Goal: Transaction & Acquisition: Purchase product/service

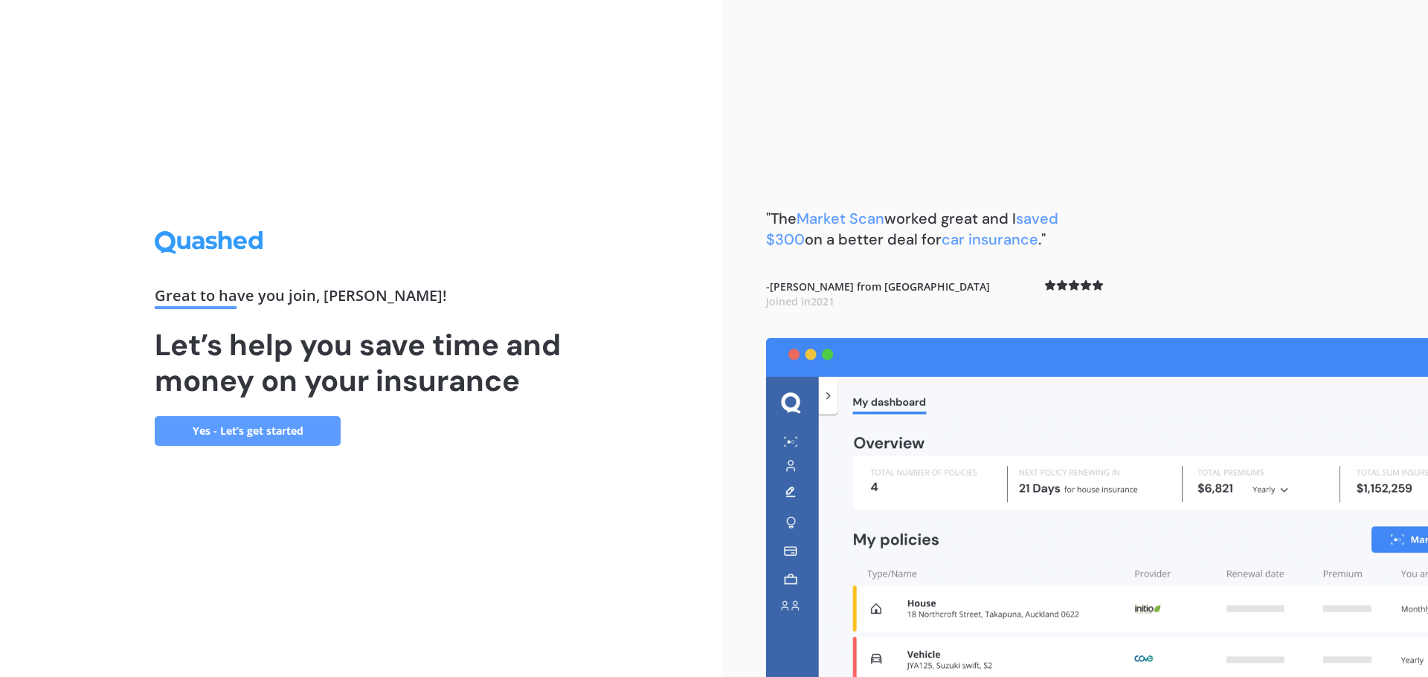
click at [249, 433] on link "Yes - Let’s get started" at bounding box center [248, 431] width 186 height 30
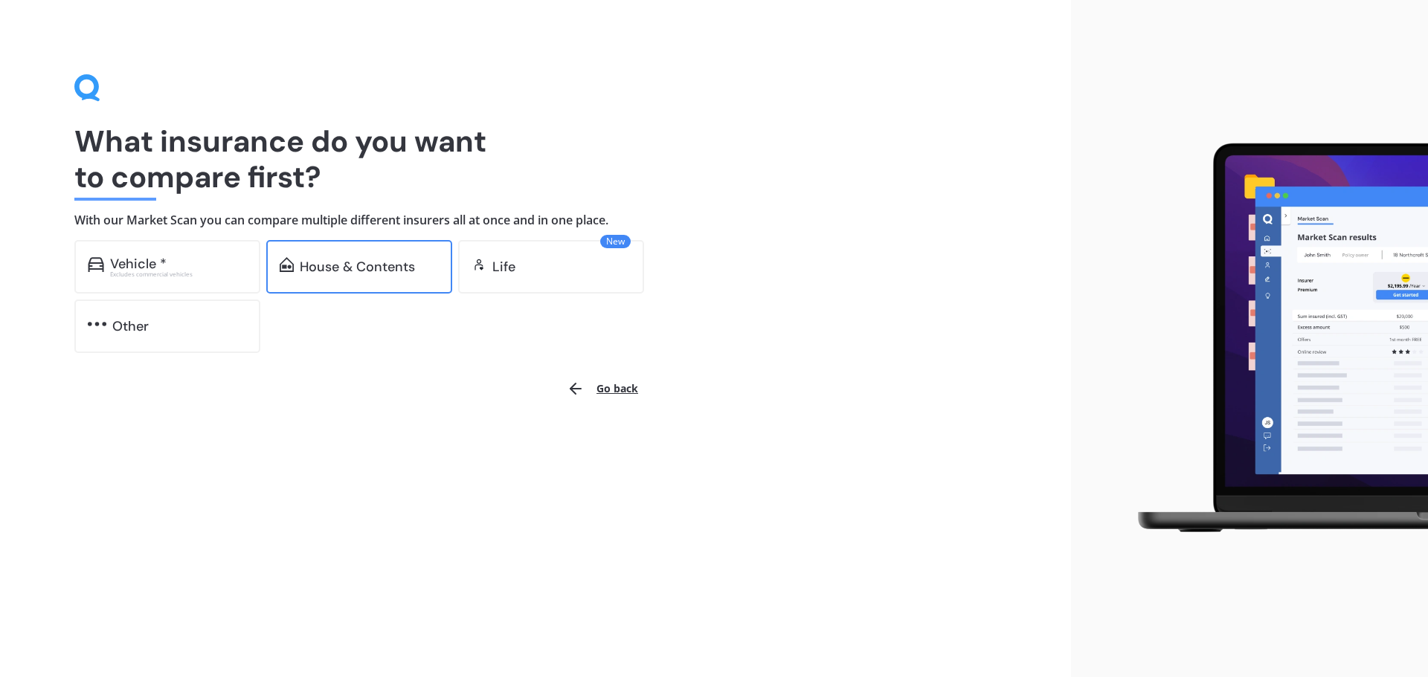
click at [353, 261] on div "House & Contents" at bounding box center [357, 267] width 115 height 15
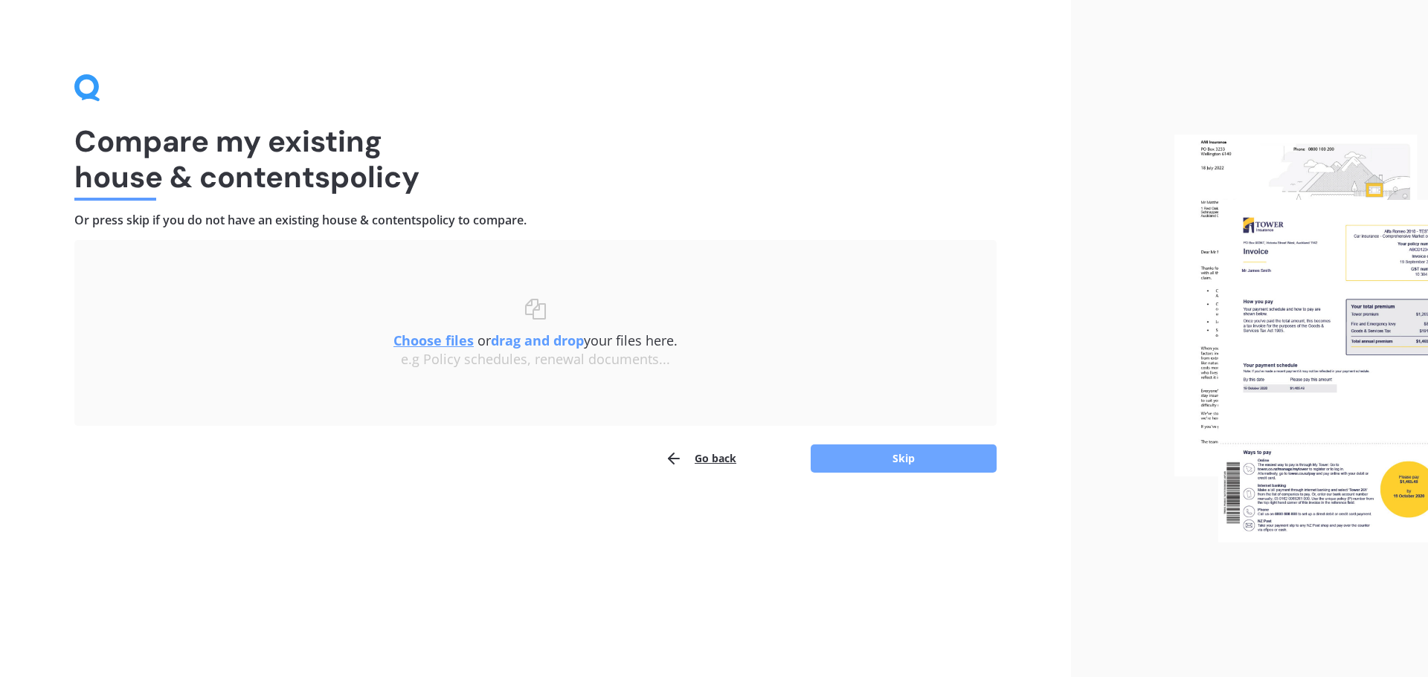
click at [866, 464] on button "Skip" at bounding box center [904, 459] width 186 height 28
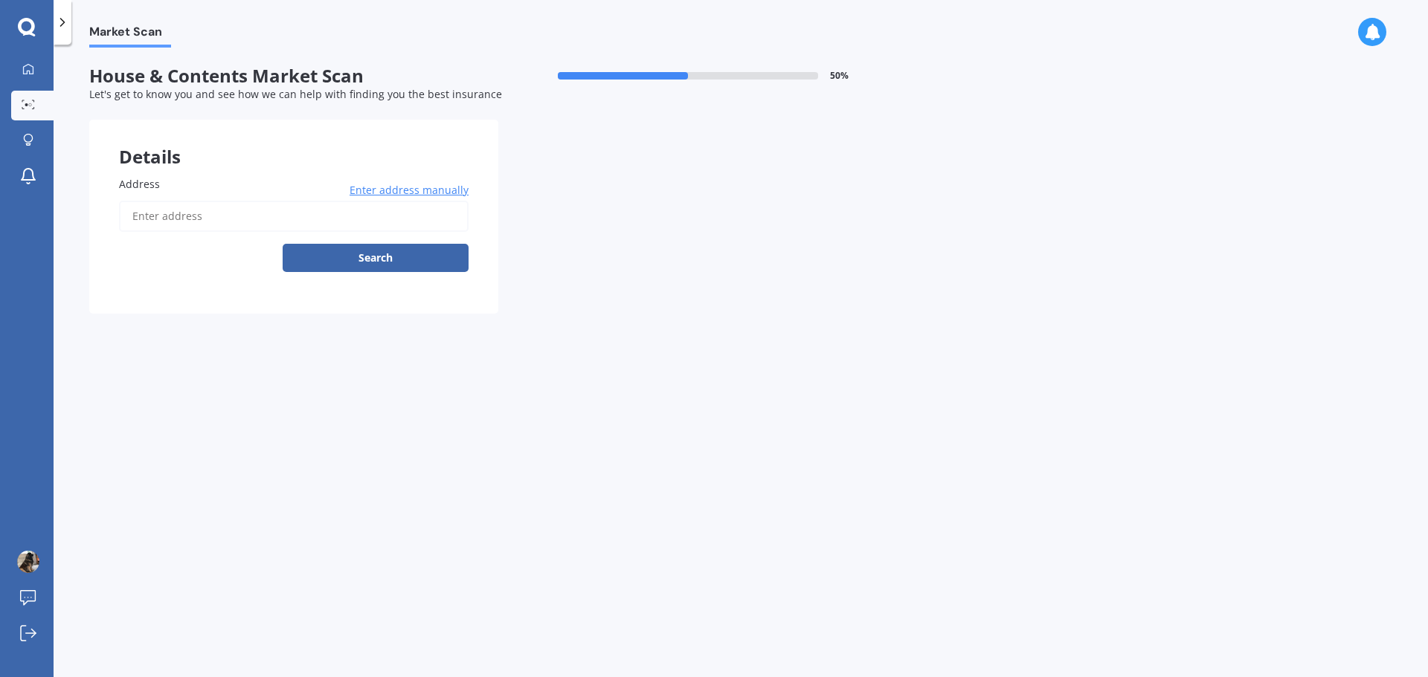
click at [227, 219] on input "Address" at bounding box center [294, 216] width 350 height 31
type input "[STREET_ADDRESS]"
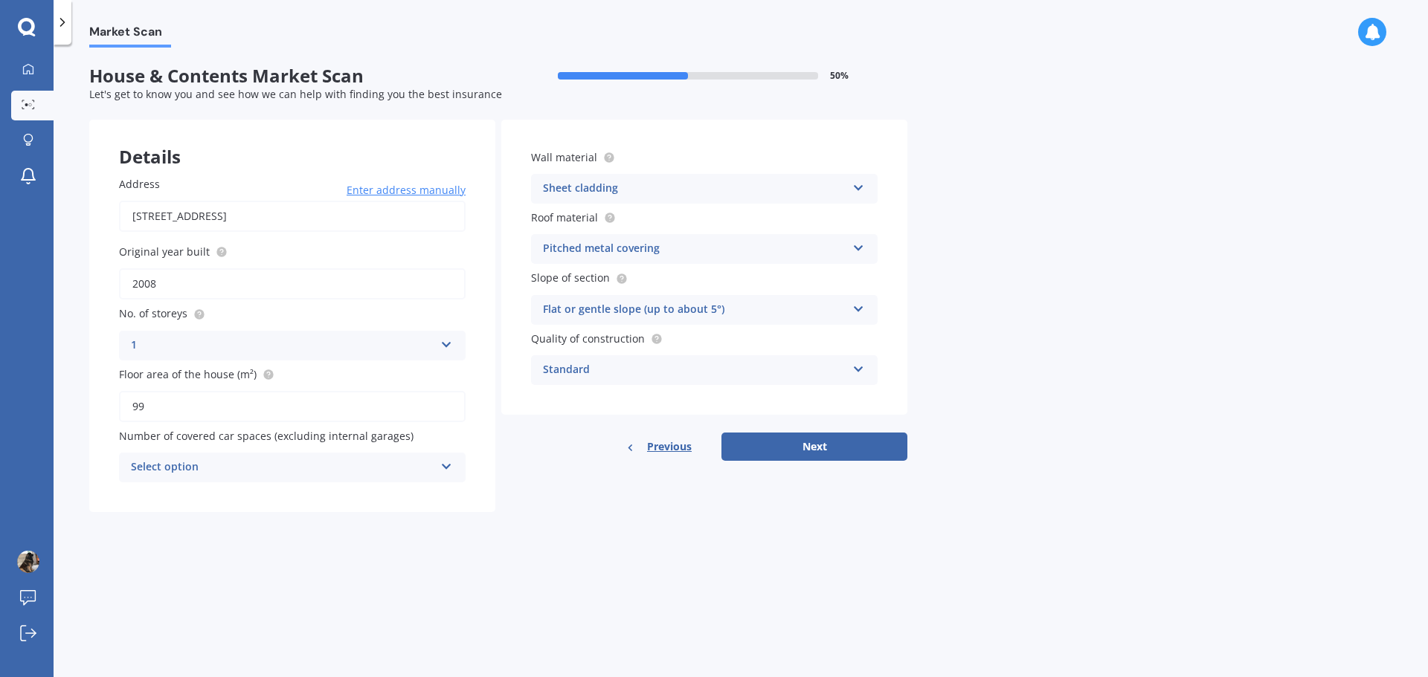
click at [442, 469] on icon at bounding box center [446, 464] width 13 height 10
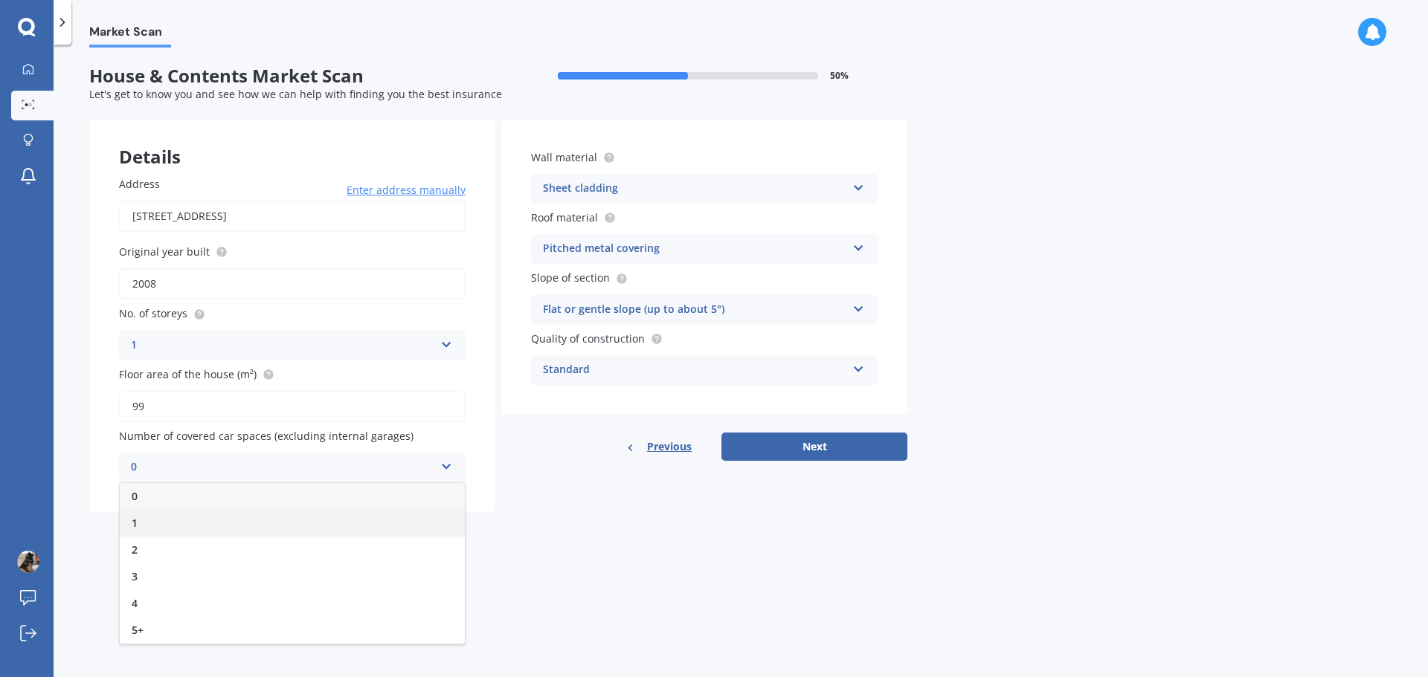
click at [414, 510] on div "1" at bounding box center [292, 523] width 345 height 27
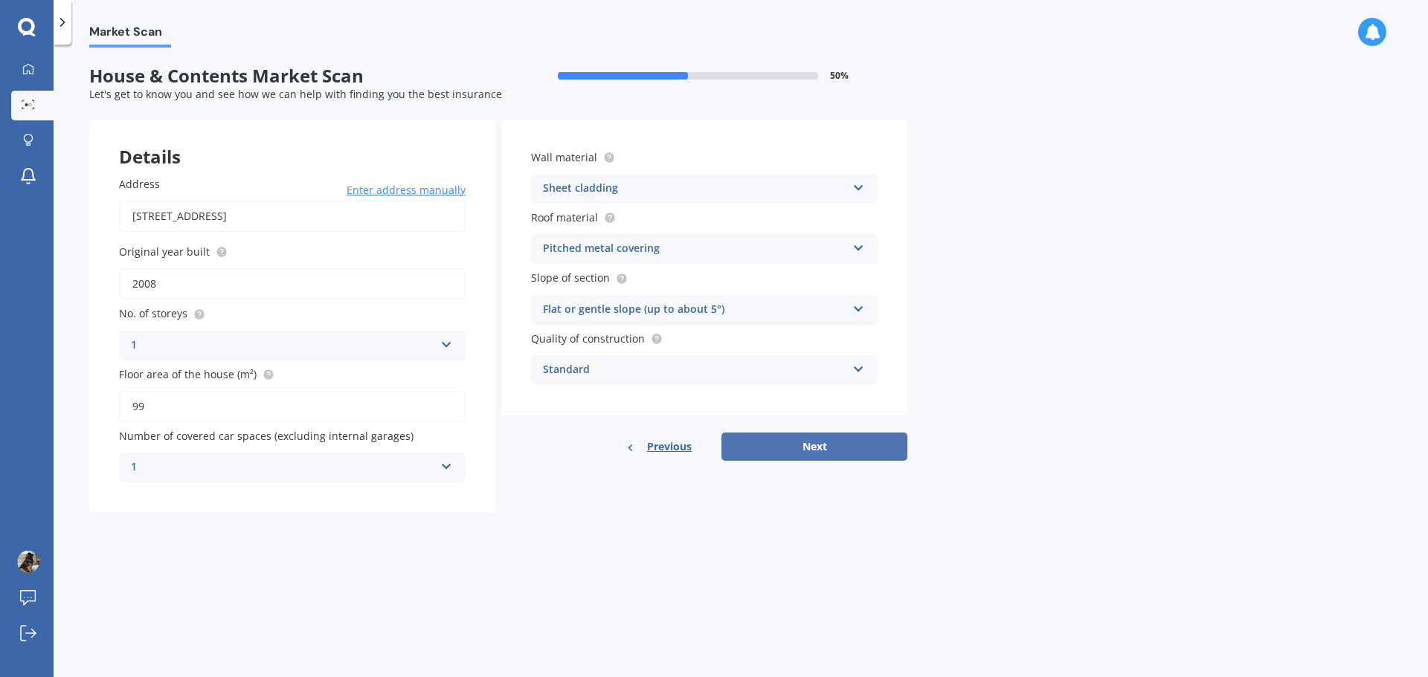
click at [830, 444] on button "Next" at bounding box center [814, 447] width 186 height 28
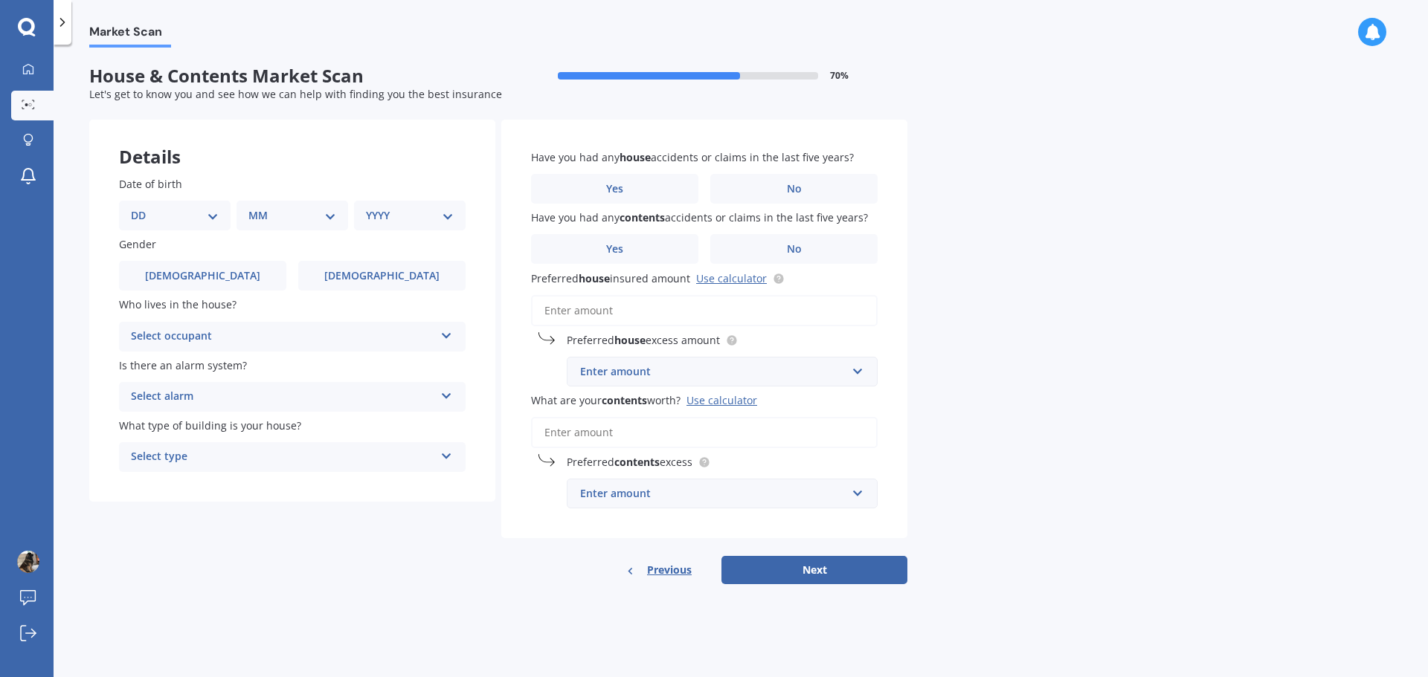
click at [157, 212] on select "DD 01 02 03 04 05 06 07 08 09 10 11 12 13 14 15 16 17 18 19 20 21 22 23 24 25 2…" at bounding box center [175, 215] width 88 height 16
select select "15"
click at [143, 207] on select "DD 01 02 03 04 05 06 07 08 09 10 11 12 13 14 15 16 17 18 19 20 21 22 23 24 25 2…" at bounding box center [175, 215] width 88 height 16
click at [338, 212] on div "MM 01 02 03 04 05 06 07 08 09 10 11 12" at bounding box center [295, 216] width 106 height 30
click at [330, 216] on select "MM 01 02 03 04 05 06 07 08 09 10 11 12" at bounding box center [295, 215] width 82 height 16
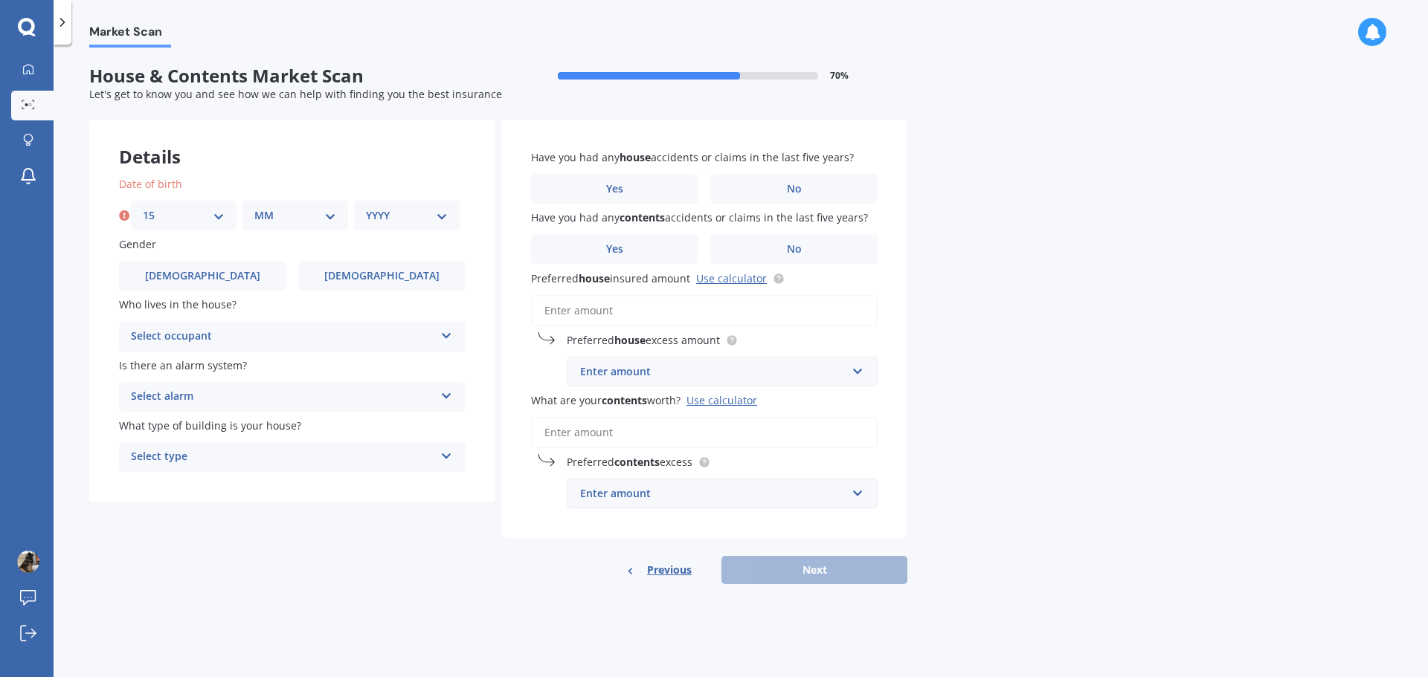
select select "09"
click at [254, 207] on select "MM 01 02 03 04 05 06 07 08 09 10 11 12" at bounding box center [295, 215] width 82 height 16
click at [443, 219] on select "YYYY 2009 2008 2007 2006 2005 2004 2003 2002 2001 2000 1999 1998 1997 1996 1995…" at bounding box center [407, 215] width 82 height 16
select select "1965"
click at [366, 207] on select "YYYY 2009 2008 2007 2006 2005 2004 2003 2002 2001 2000 1999 1998 1997 1996 1995…" at bounding box center [407, 215] width 82 height 16
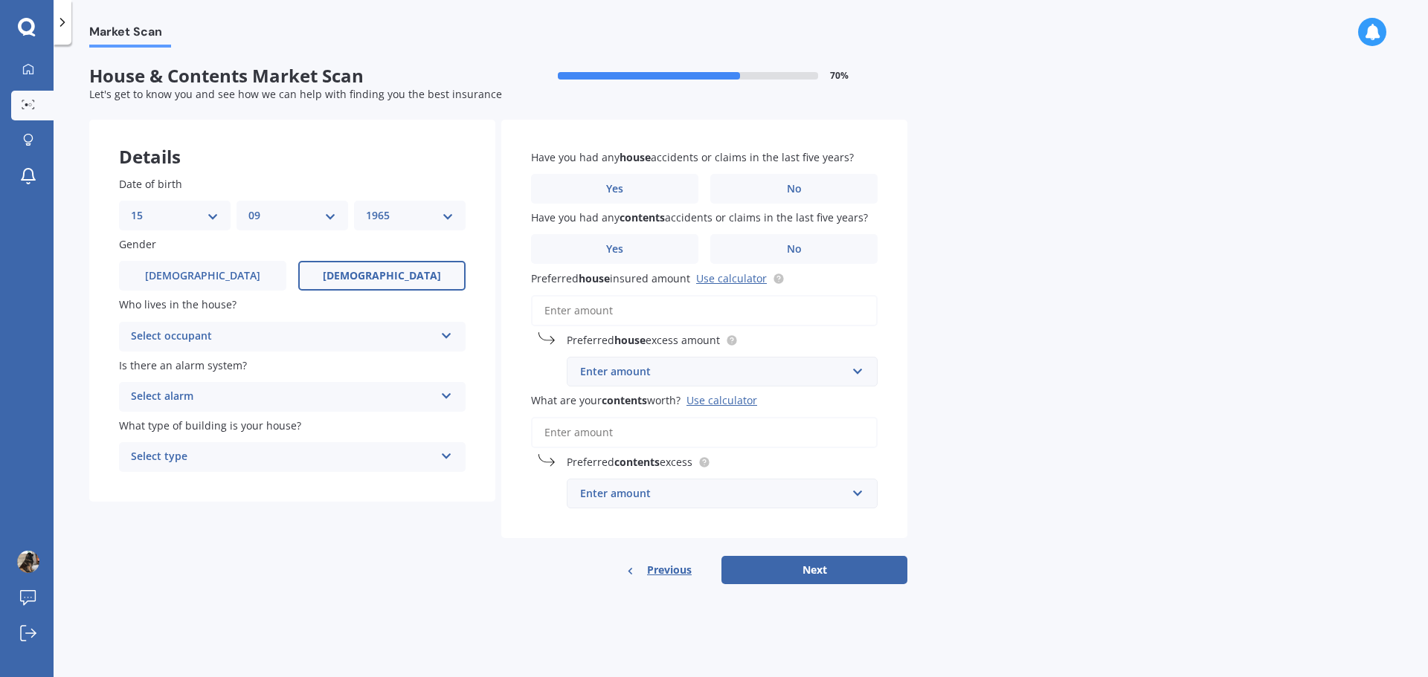
click at [373, 274] on span "[DEMOGRAPHIC_DATA]" at bounding box center [382, 276] width 118 height 13
click at [0, 0] on input "[DEMOGRAPHIC_DATA]" at bounding box center [0, 0] width 0 height 0
click at [440, 335] on icon at bounding box center [446, 333] width 13 height 10
click at [408, 356] on div "Owner" at bounding box center [292, 366] width 345 height 27
click at [440, 397] on div "Select alarm Yes, monitored Yes, not monitored No" at bounding box center [292, 397] width 347 height 30
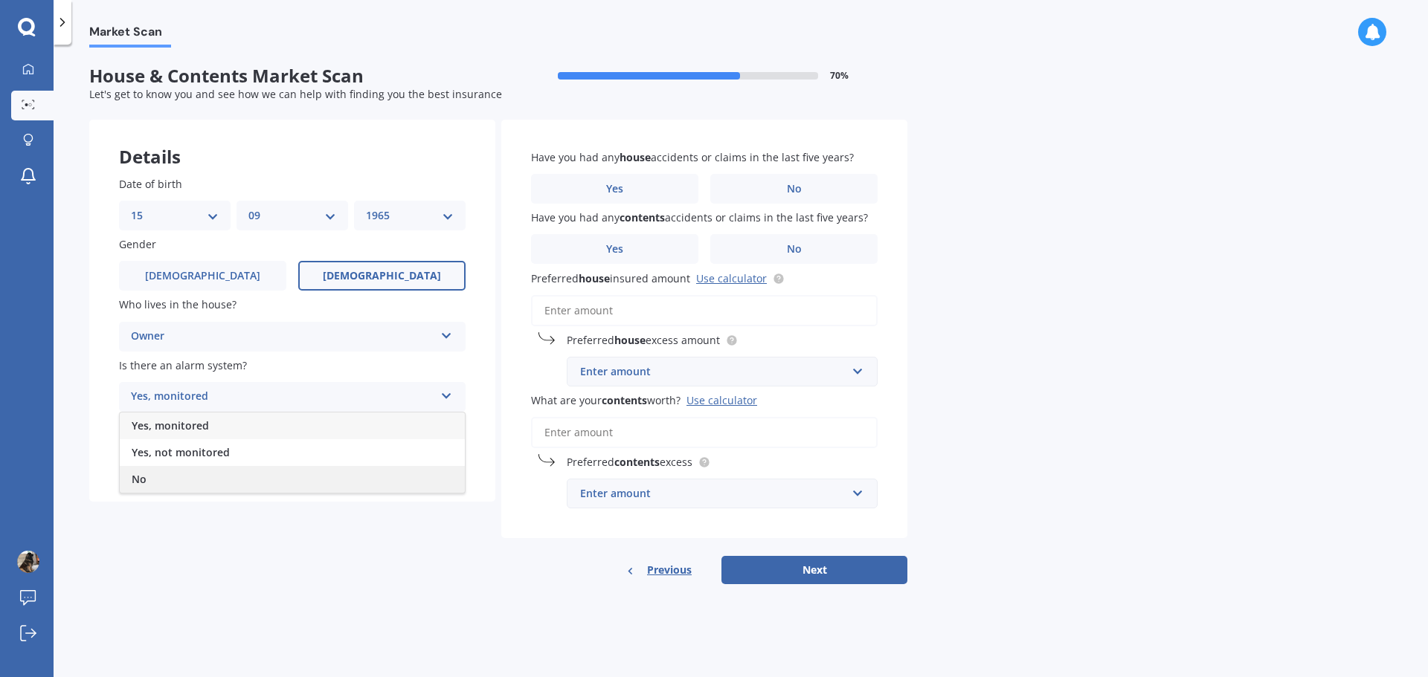
click at [335, 477] on div "No" at bounding box center [292, 479] width 345 height 27
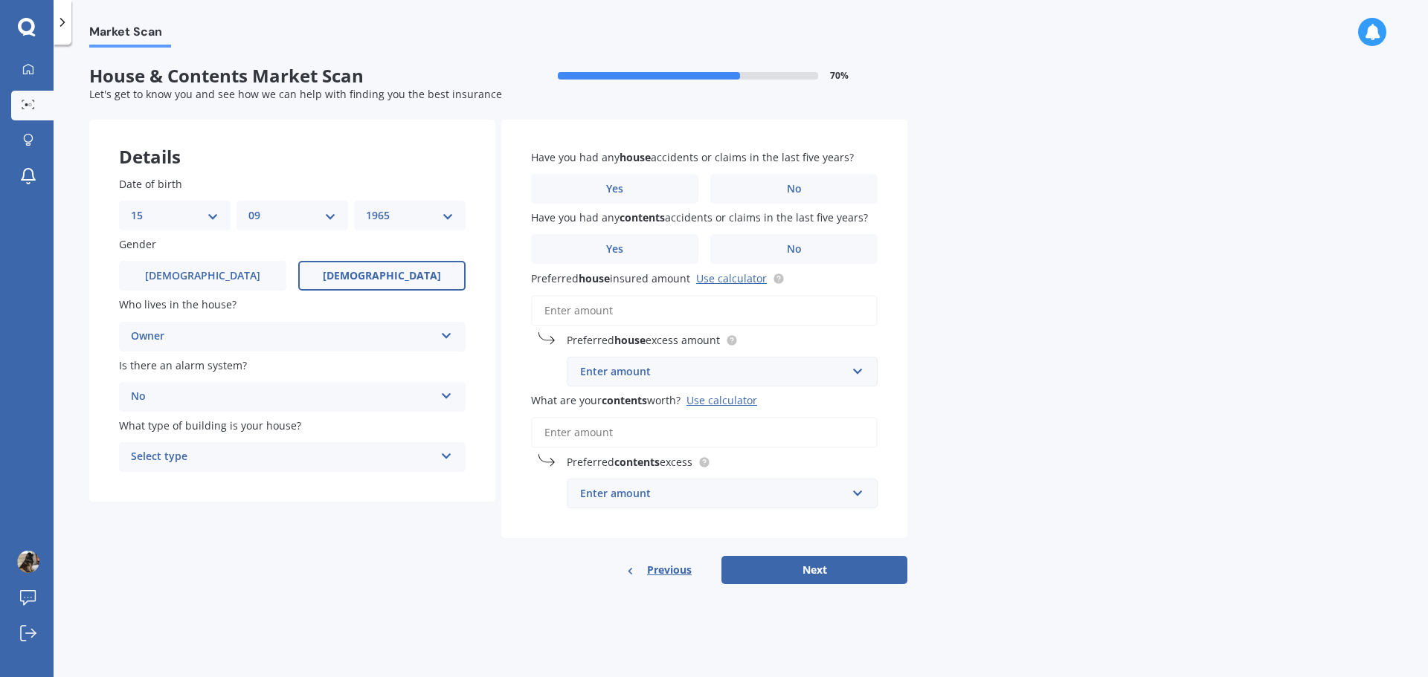
click at [445, 457] on icon at bounding box center [446, 453] width 13 height 10
click at [373, 486] on div "Freestanding" at bounding box center [292, 486] width 345 height 27
click at [810, 185] on label "No" at bounding box center [793, 189] width 167 height 30
click at [0, 0] on input "No" at bounding box center [0, 0] width 0 height 0
click at [803, 247] on label "No" at bounding box center [793, 249] width 167 height 30
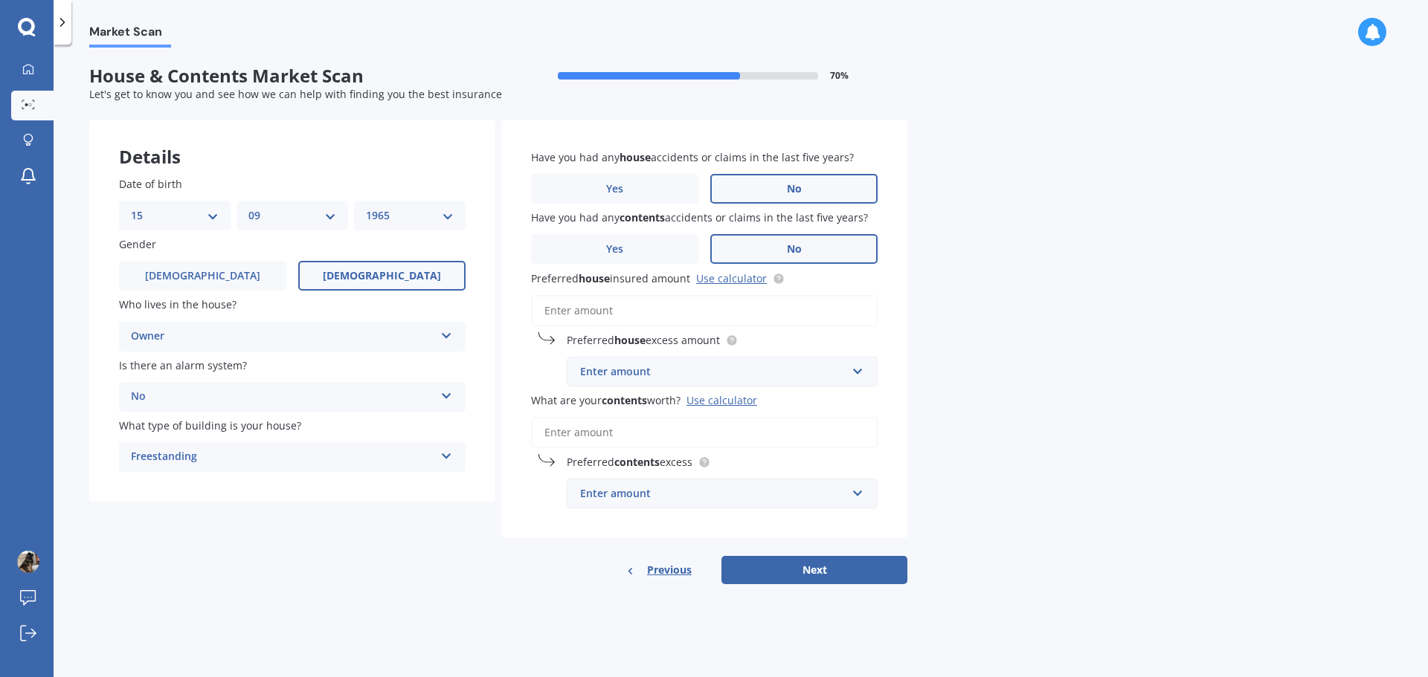
click at [0, 0] on input "No" at bounding box center [0, 0] width 0 height 0
click at [710, 376] on div "Enter amount" at bounding box center [713, 372] width 266 height 16
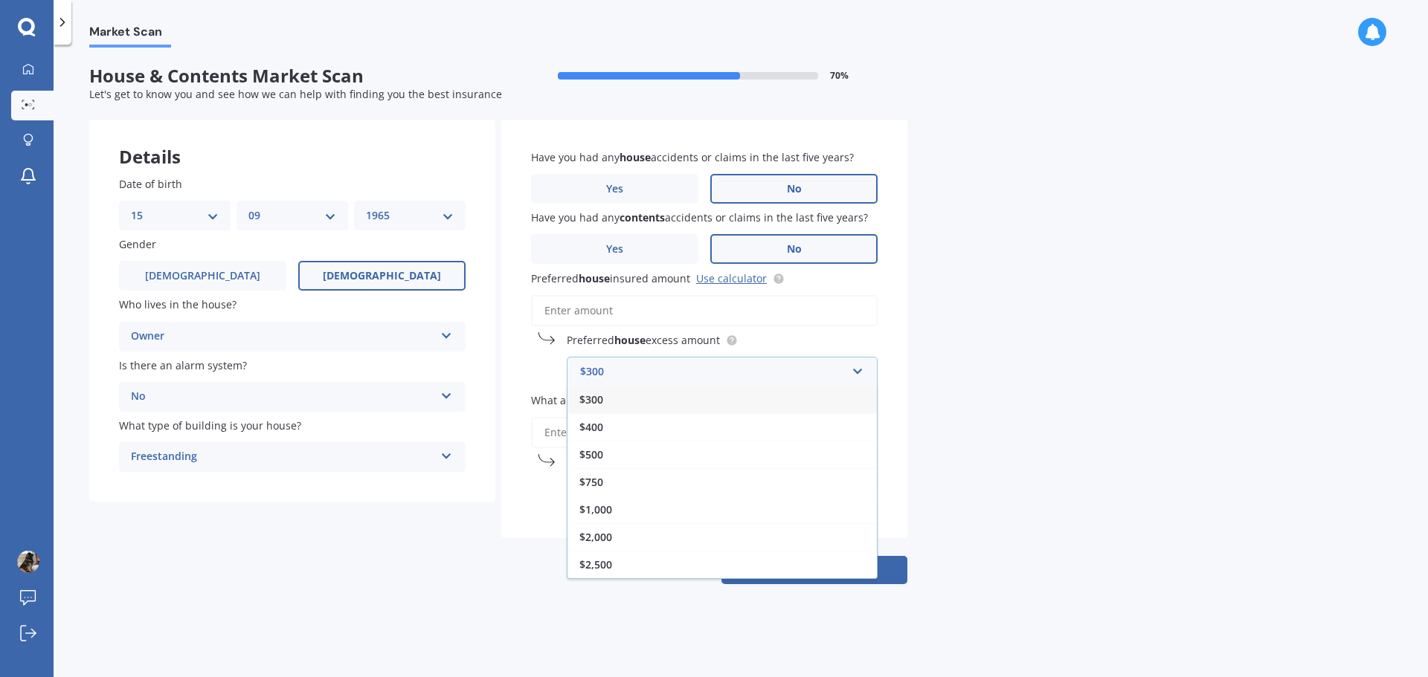
click at [690, 309] on input "Preferred house insured amount Use calculator" at bounding box center [704, 310] width 347 height 31
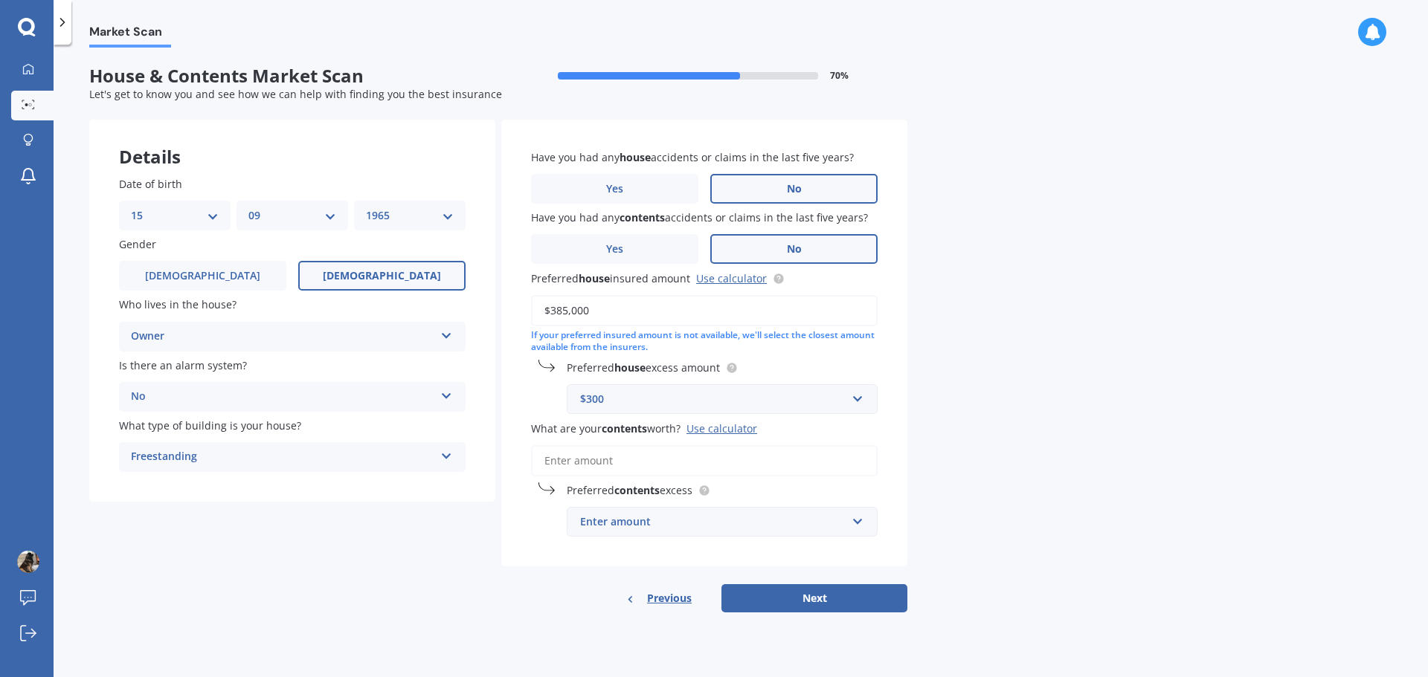
type input "$385,000"
click at [640, 455] on input "What are your contents worth? Use calculator" at bounding box center [704, 460] width 347 height 31
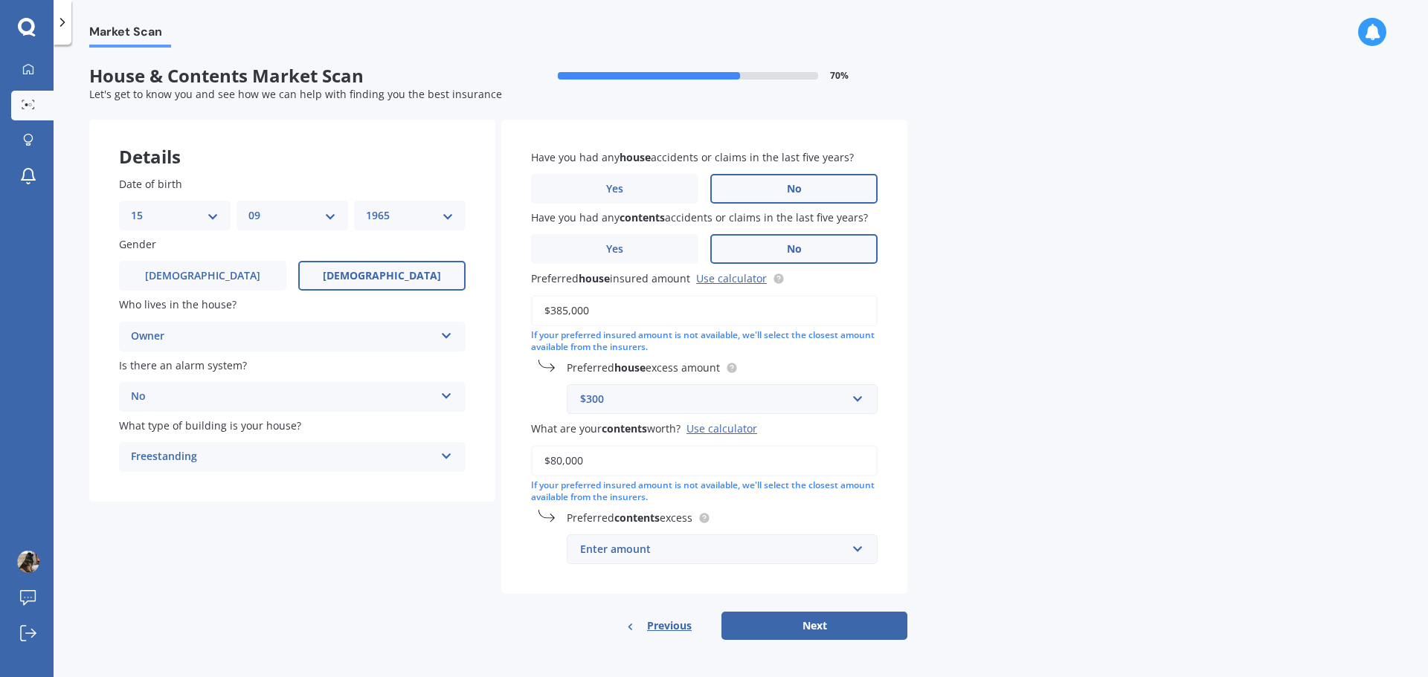
type input "$80,000"
click at [859, 556] on input "text" at bounding box center [716, 549] width 297 height 28
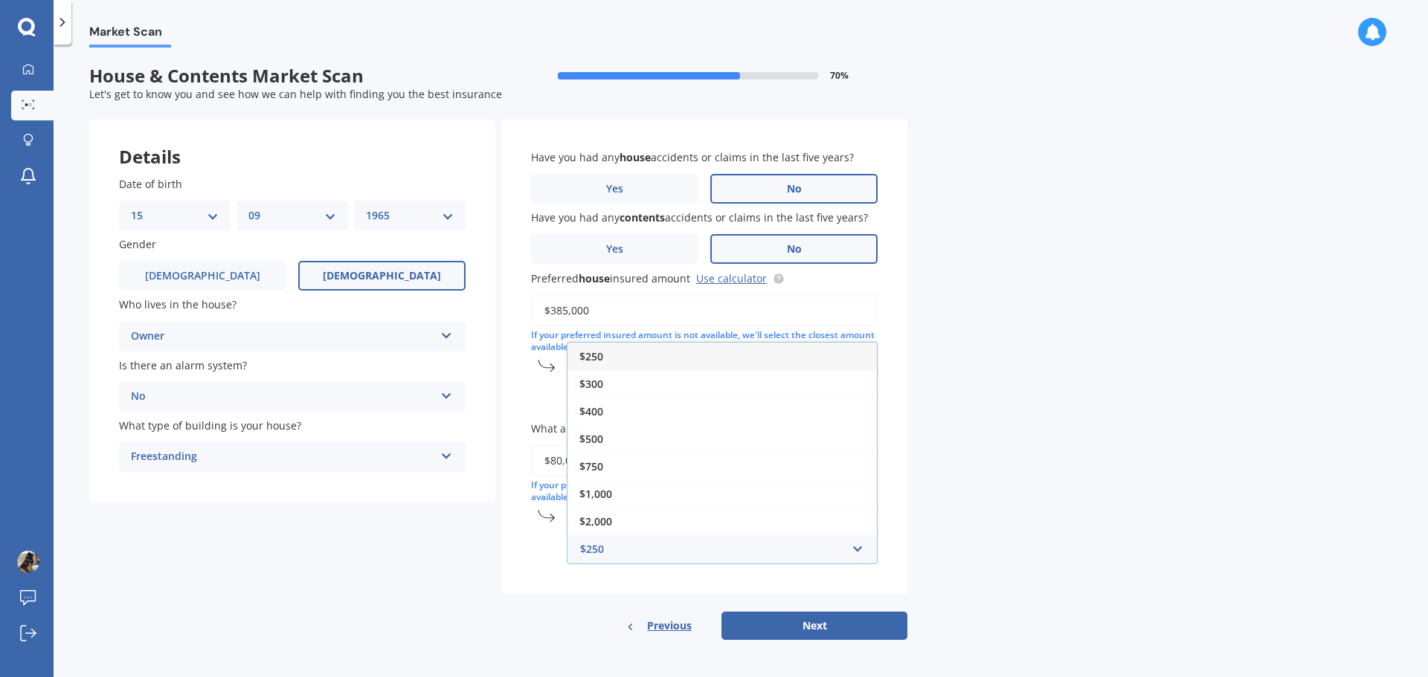
click at [593, 354] on span "$250" at bounding box center [591, 357] width 24 height 14
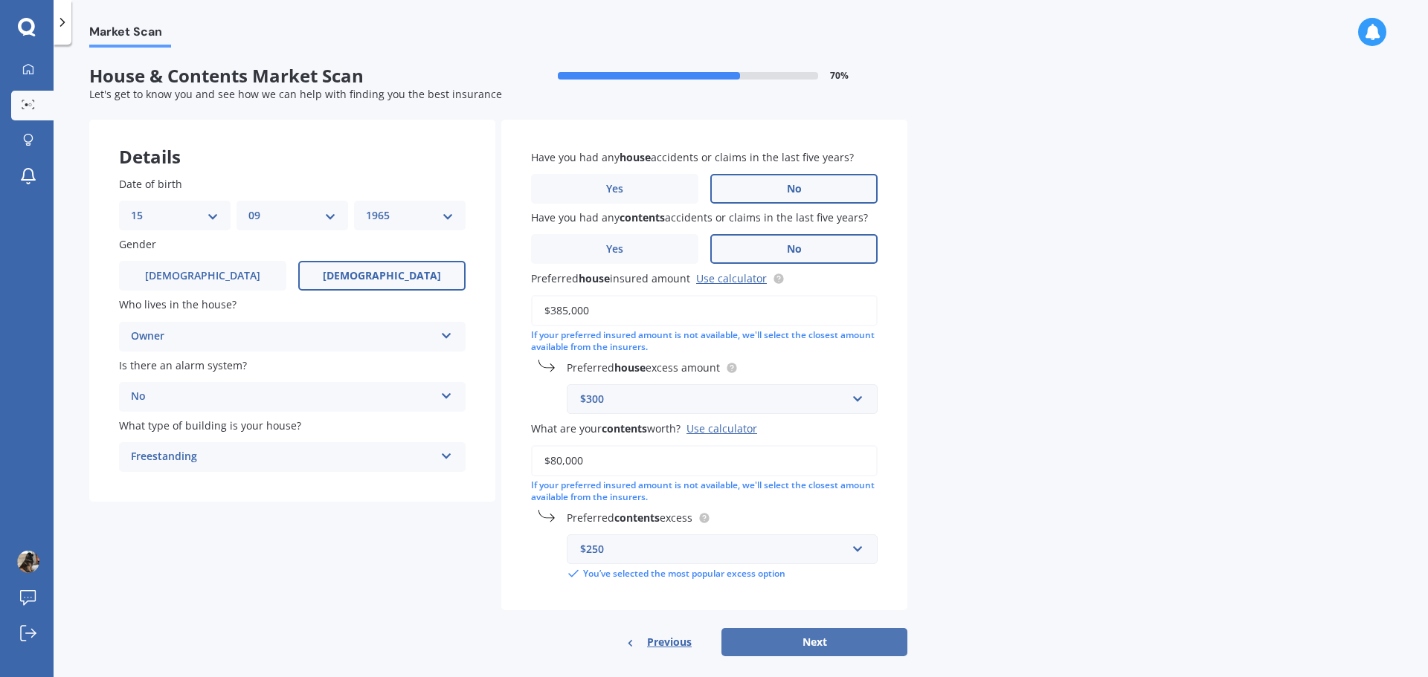
click at [818, 639] on button "Next" at bounding box center [814, 642] width 186 height 28
select select "15"
select select "09"
select select "1965"
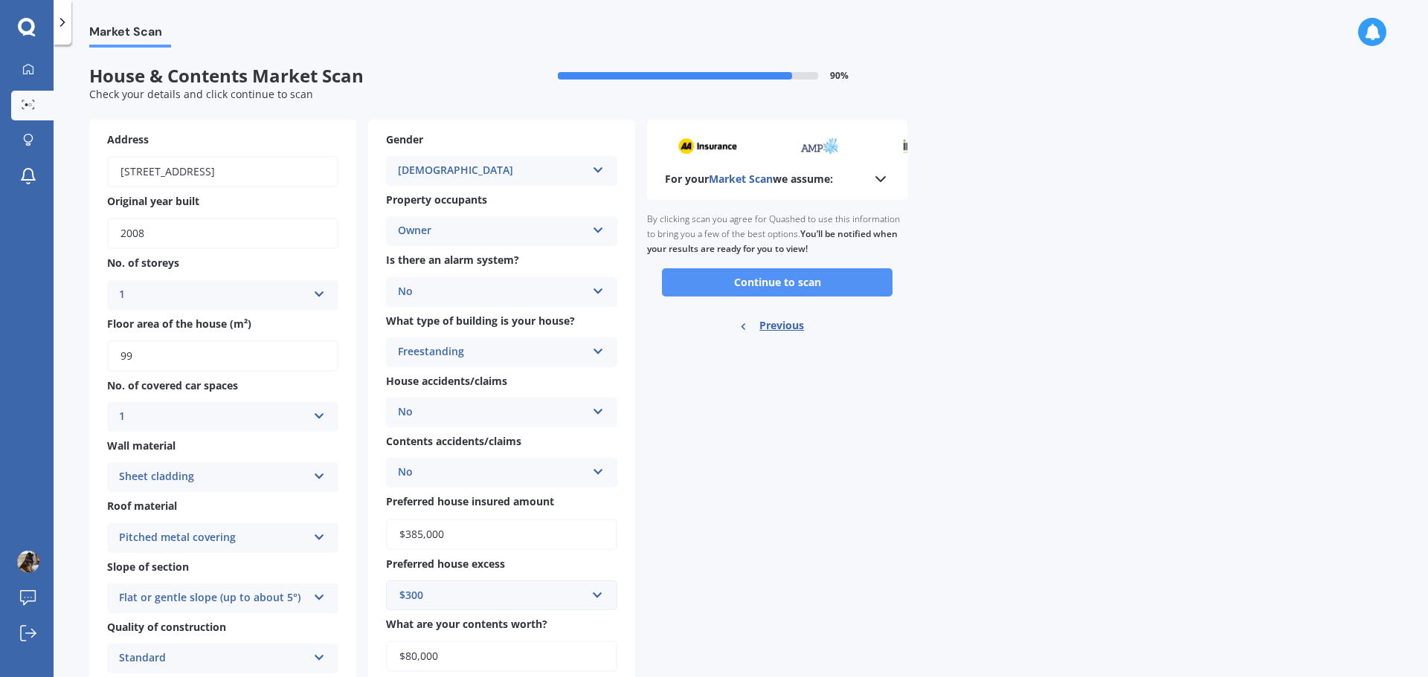
click at [841, 275] on button "Continue to scan" at bounding box center [777, 282] width 231 height 28
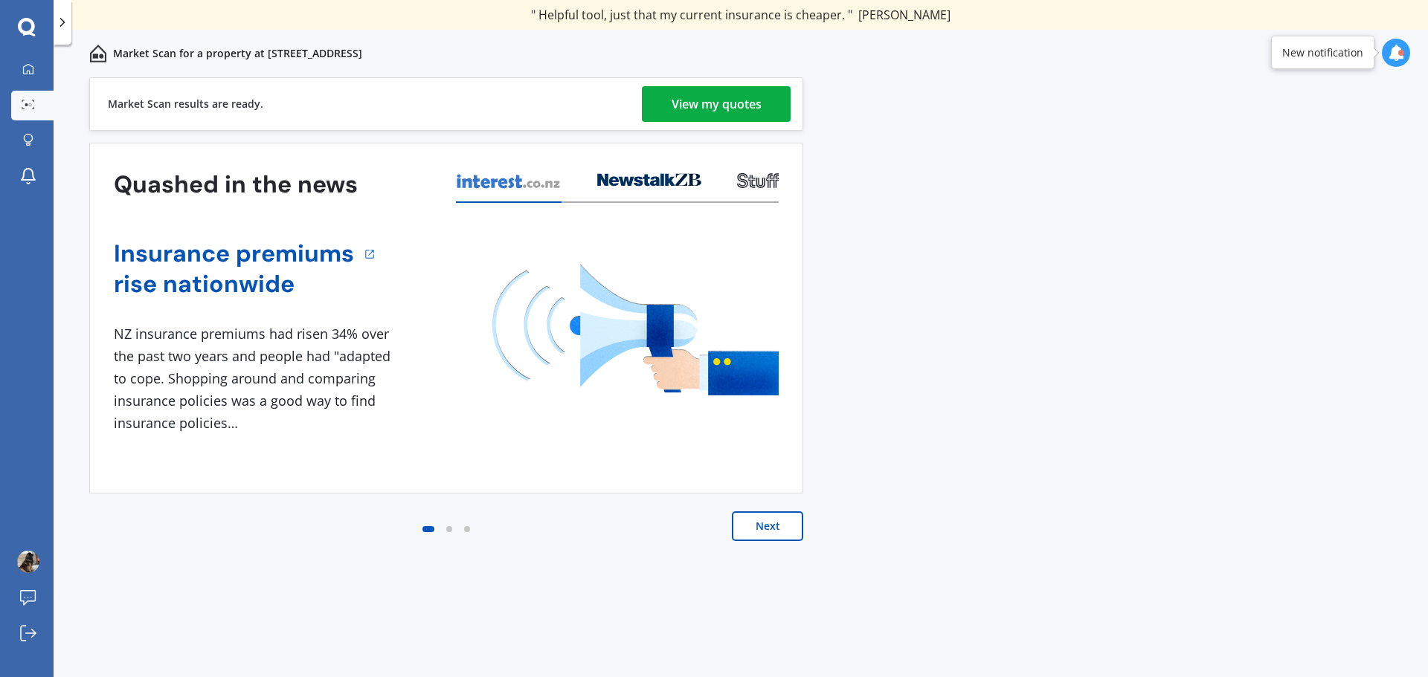
click at [753, 109] on div "View my quotes" at bounding box center [717, 104] width 90 height 36
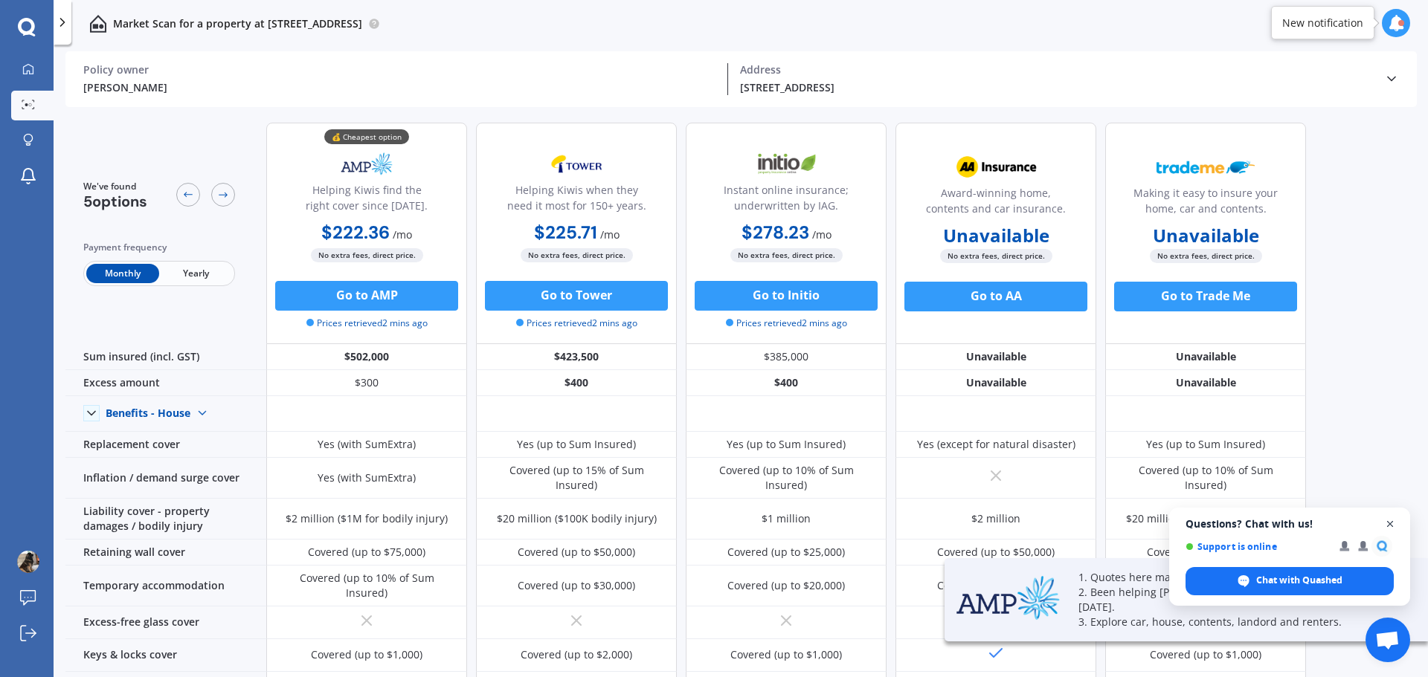
click at [1391, 529] on span "Open chat" at bounding box center [1390, 524] width 19 height 19
